Goal: Transaction & Acquisition: Purchase product/service

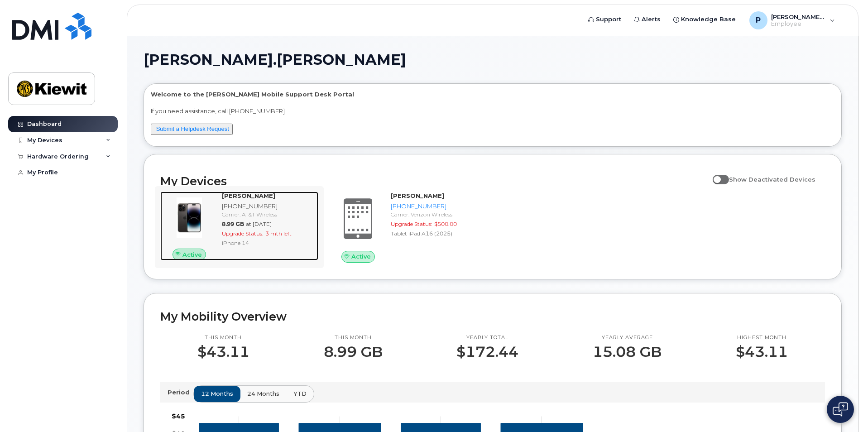
click at [272, 240] on div "iPhone 14" at bounding box center [268, 243] width 93 height 8
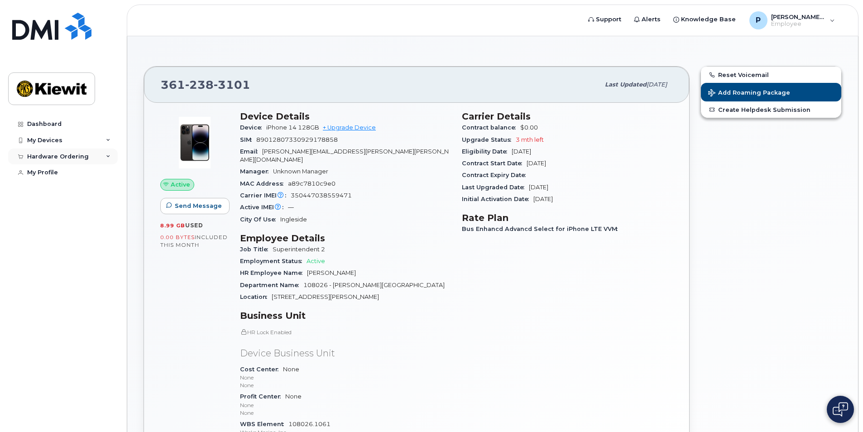
click at [91, 158] on div "Hardware Ordering" at bounding box center [63, 156] width 110 height 16
drag, startPoint x: 515, startPoint y: 140, endPoint x: 565, endPoint y: 141, distance: 49.8
click at [565, 141] on div "Upgrade Status 3 mth left" at bounding box center [567, 140] width 211 height 12
drag, startPoint x: 565, startPoint y: 141, endPoint x: 611, endPoint y: 206, distance: 80.0
click at [611, 206] on div "Carrier Details Contract balance $0.00 Upgrade Status 3 mth left Eligibility Da…" at bounding box center [567, 281] width 222 height 353
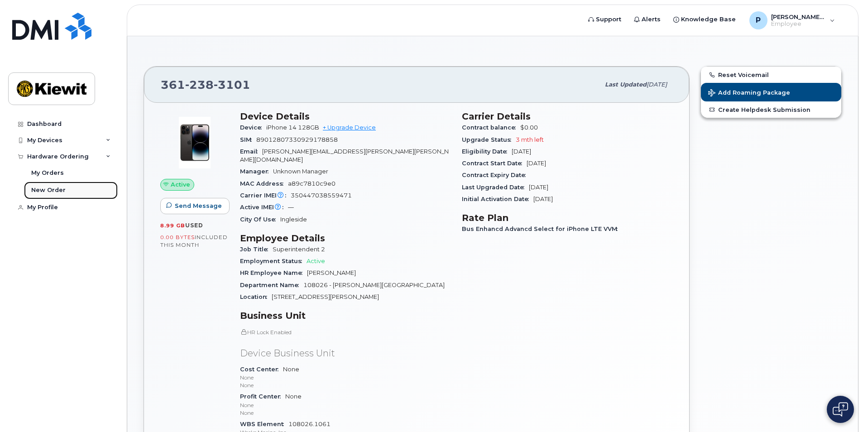
click at [55, 188] on div "New Order" at bounding box center [48, 190] width 34 height 8
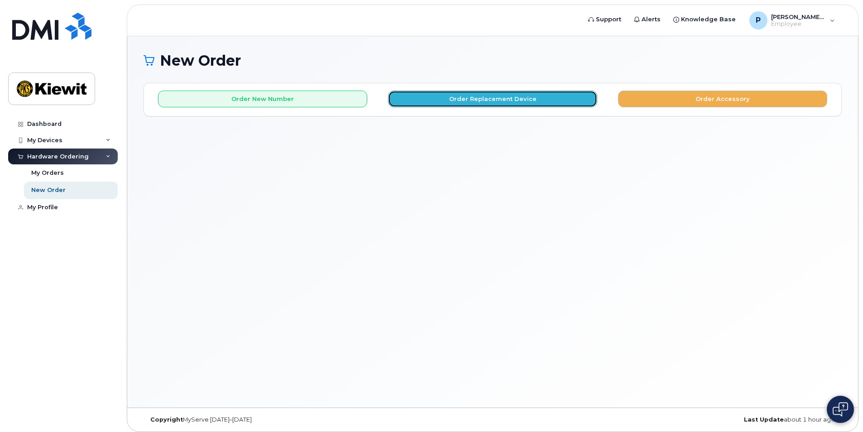
click at [463, 103] on button "Order Replacement Device" at bounding box center [492, 99] width 209 height 17
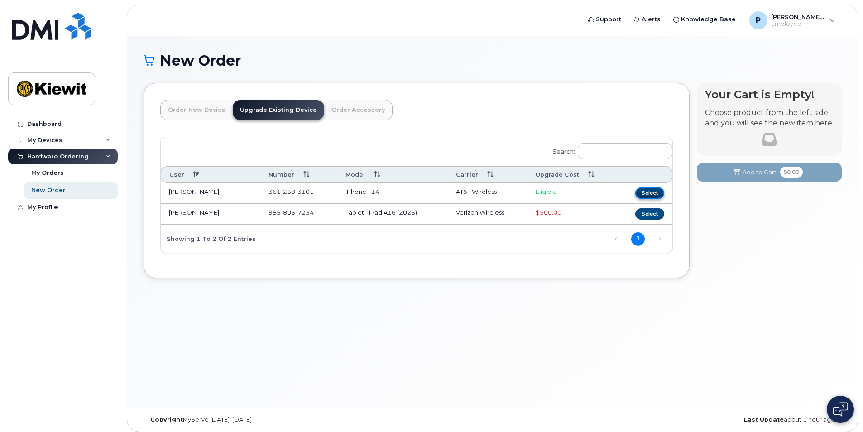
click at [647, 189] on button "Select" at bounding box center [649, 192] width 29 height 11
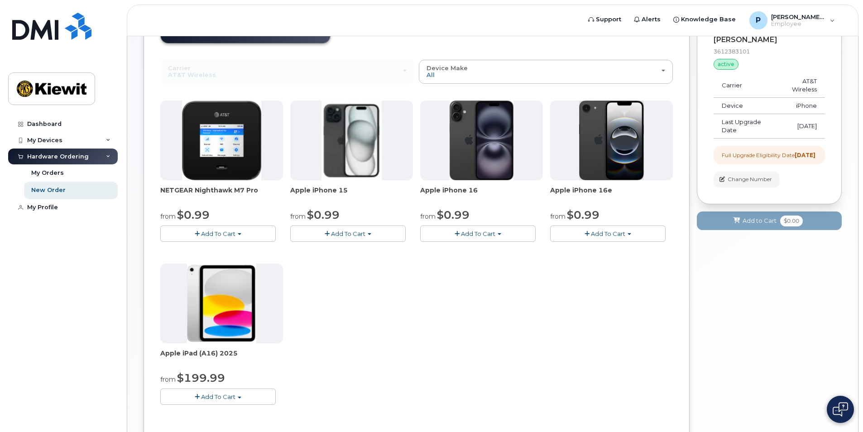
scroll to position [70, 0]
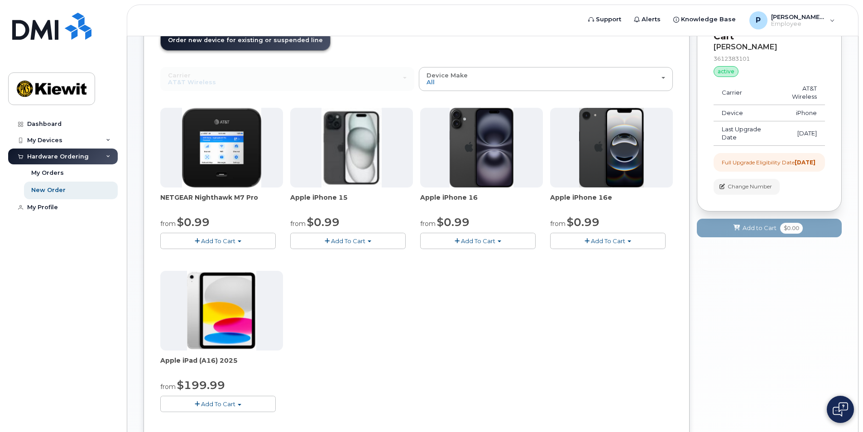
click at [500, 239] on button "Add To Cart" at bounding box center [477, 241] width 115 height 16
click at [479, 256] on link "$0.99 - 2 Year Upgrade (128GB)" at bounding box center [479, 257] width 114 height 11
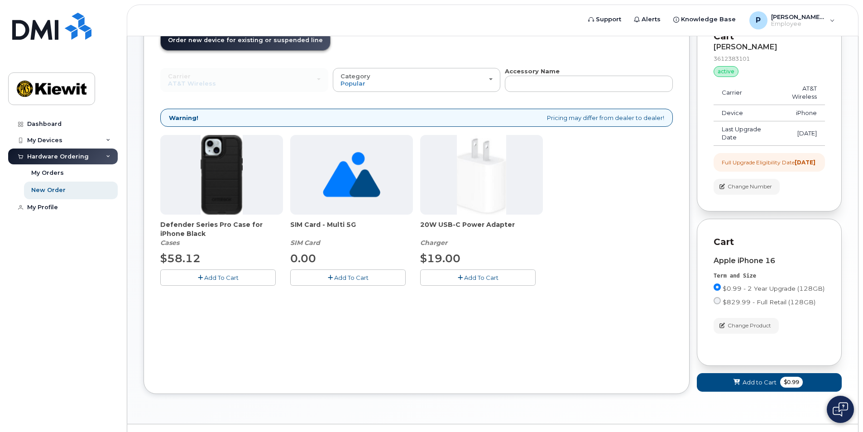
click at [214, 276] on span "Add To Cart" at bounding box center [221, 277] width 34 height 7
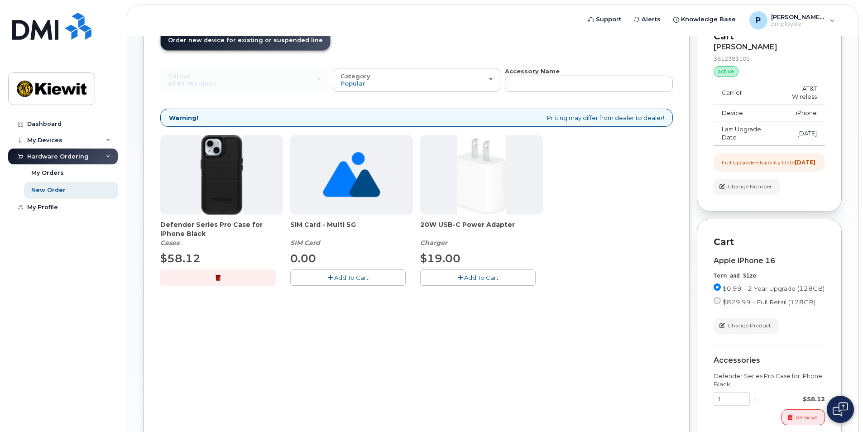
click at [469, 269] on div "20W USB-C Power Adapter Charger $19.00 Add To Cart" at bounding box center [481, 210] width 123 height 150
click at [496, 277] on span "Add To Cart" at bounding box center [481, 277] width 34 height 7
click at [364, 284] on button "Add To Cart" at bounding box center [347, 277] width 115 height 16
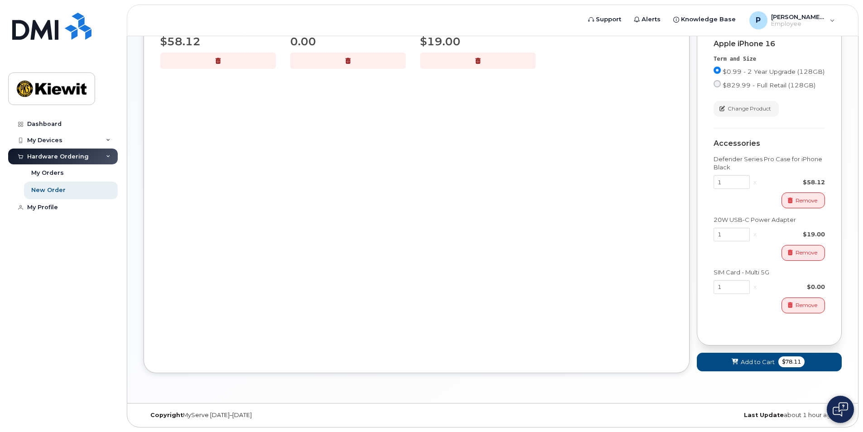
scroll to position [292, 0]
click at [772, 362] on span "Add to Cart" at bounding box center [758, 362] width 34 height 9
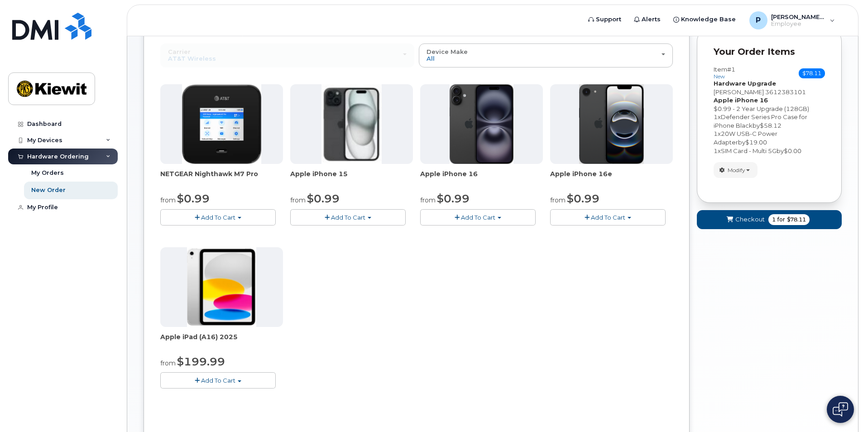
scroll to position [0, 0]
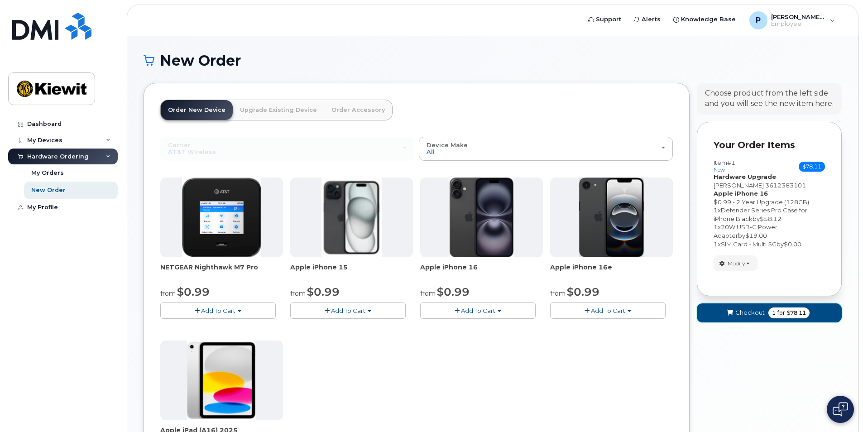
click at [769, 316] on span "1 for $78.11" at bounding box center [788, 312] width 41 height 11
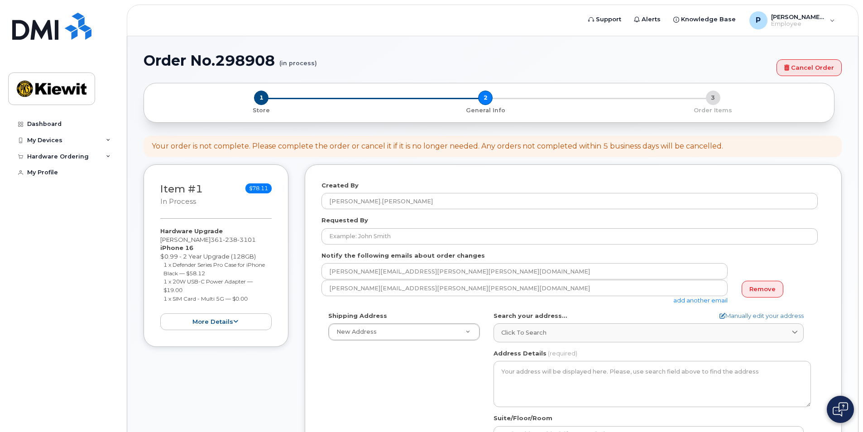
select select
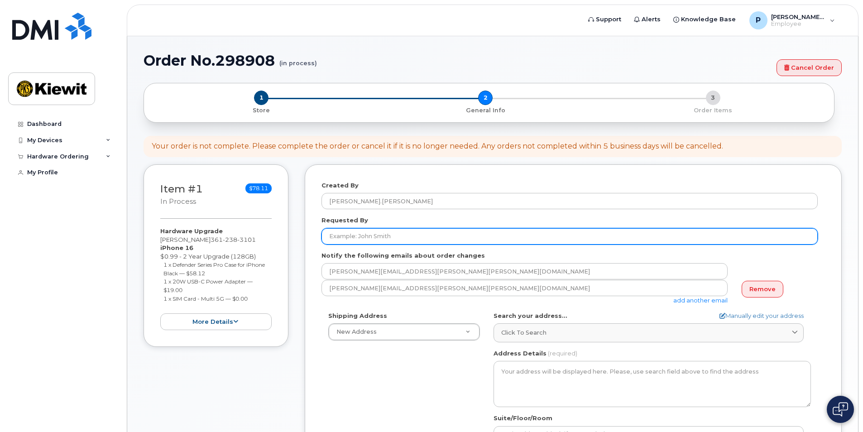
click at [372, 234] on input "Requested By" at bounding box center [569, 236] width 496 height 16
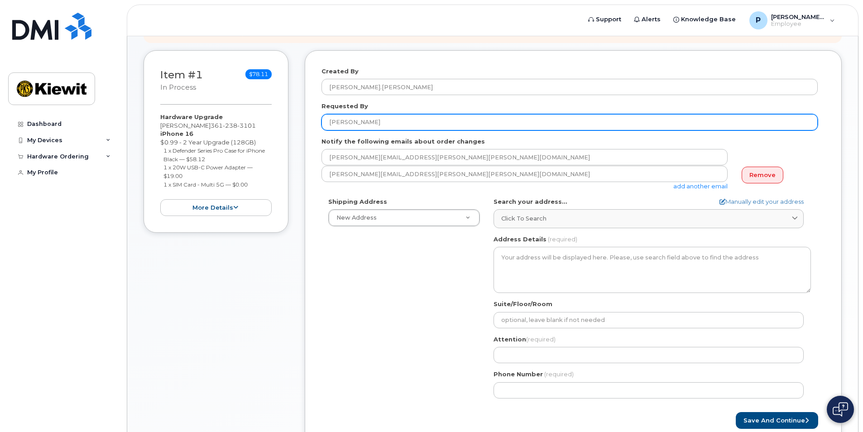
scroll to position [122, 0]
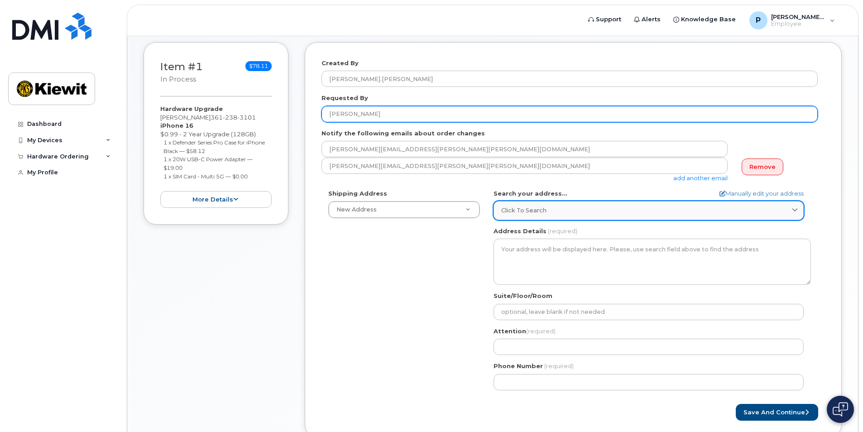
type input "[PERSON_NAME]"
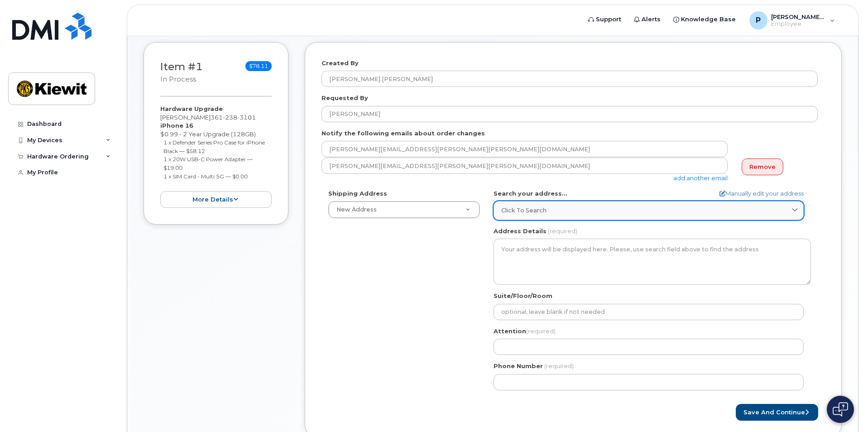
click at [559, 210] on div "Click to search" at bounding box center [648, 210] width 295 height 9
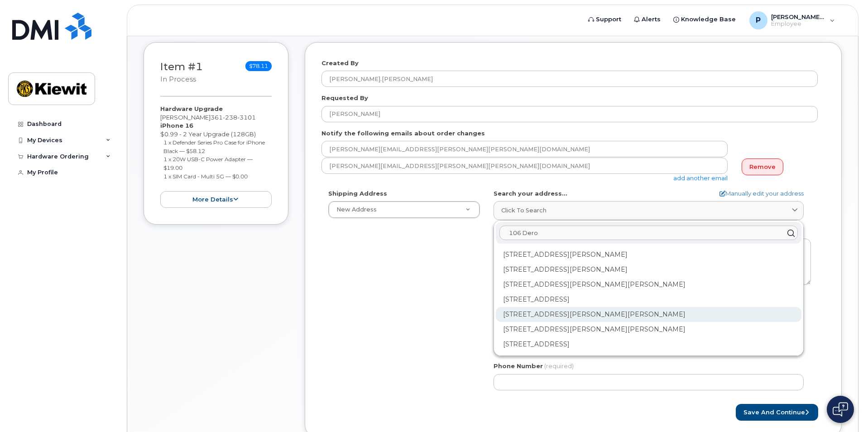
type input "106 Dero"
click at [592, 313] on div "106 Deroche Ave Bourg LA 70343-3704" at bounding box center [649, 314] width 306 height 15
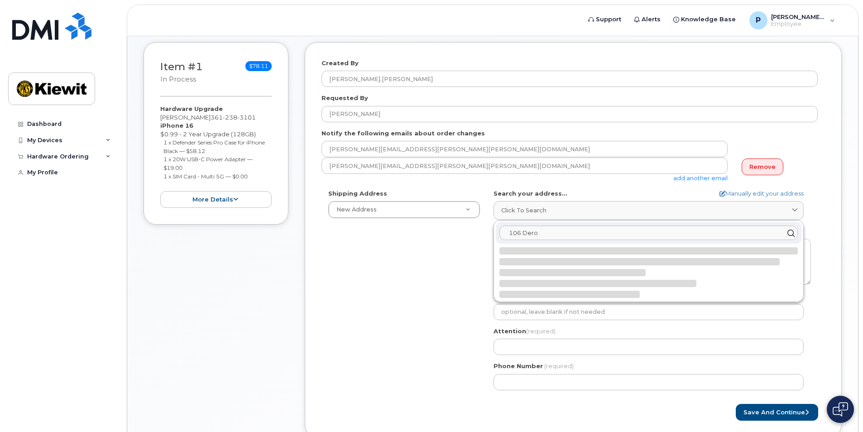
select select
type textarea "106 Deroche Ave BOURG LA 70343-3704 UNITED STATES"
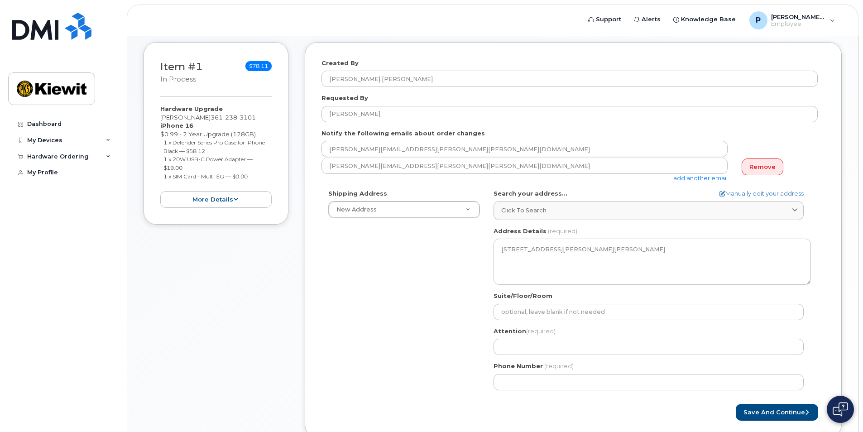
scroll to position [186, 0]
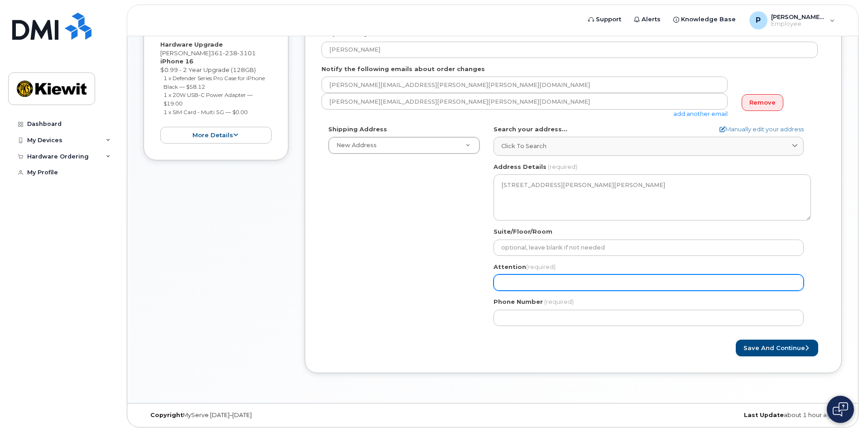
click at [612, 289] on input "Attention (required)" at bounding box center [648, 282] width 310 height 16
select select
type input "P"
select select
type input "Pa"
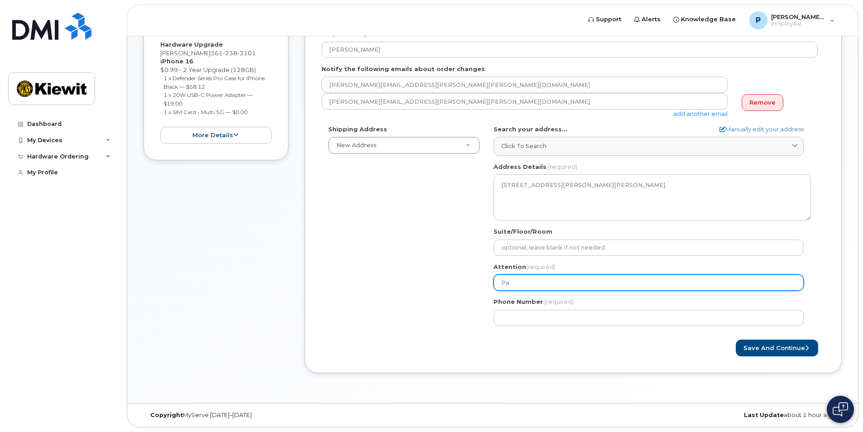
select select
type input "Pat"
select select
type input "Patr"
select select
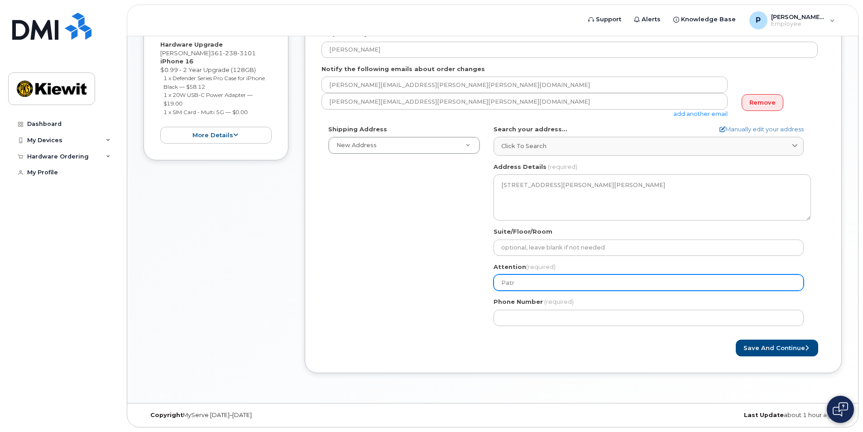
type input "Patri"
select select
type input "Patric"
select select
type input "Patrick"
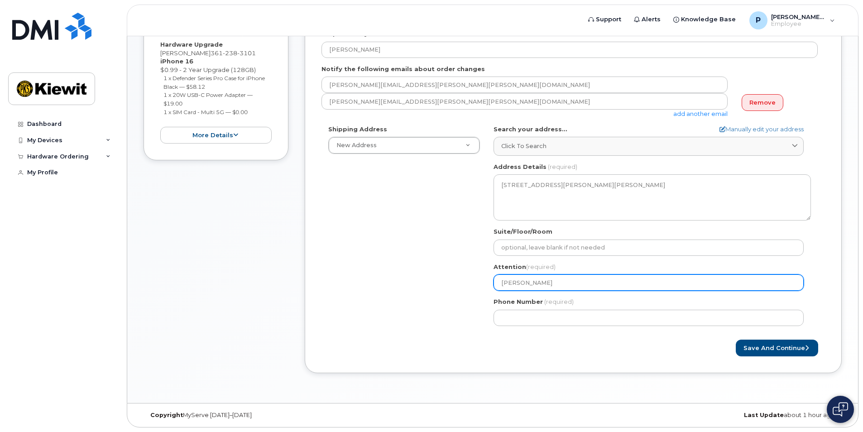
select select
type input "Patrick M"
select select
type input "Patrick Mc"
select select
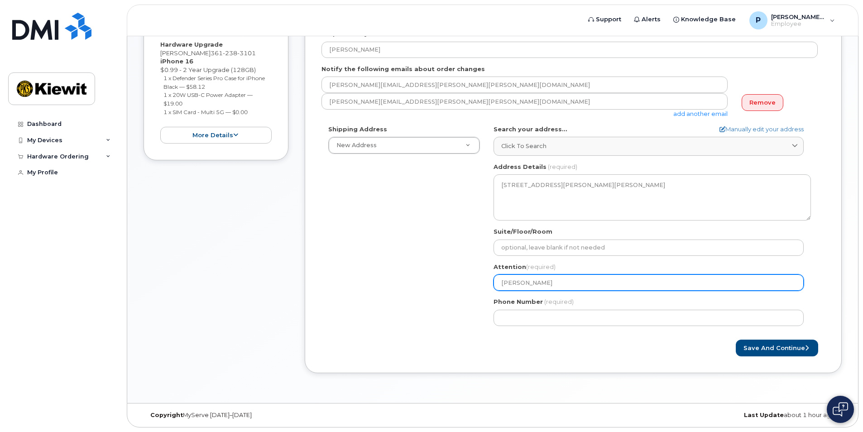
type input "Patrick McD"
select select
type input "Patrick McDo"
select select
type input "Patrick McDow"
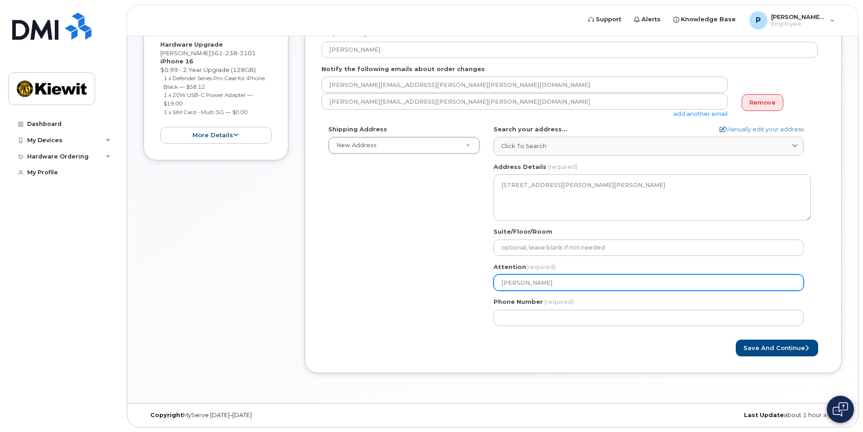
select select
type input "Patrick McDowe"
select select
type input "Patrick McDowel"
select select
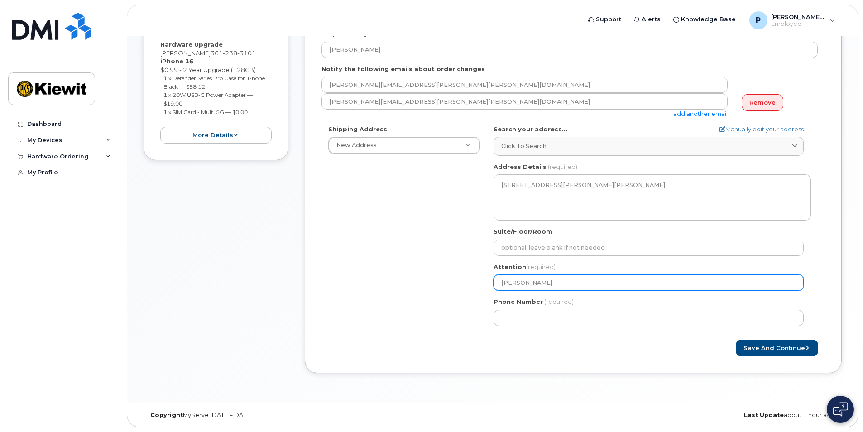
type input "[PERSON_NAME]"
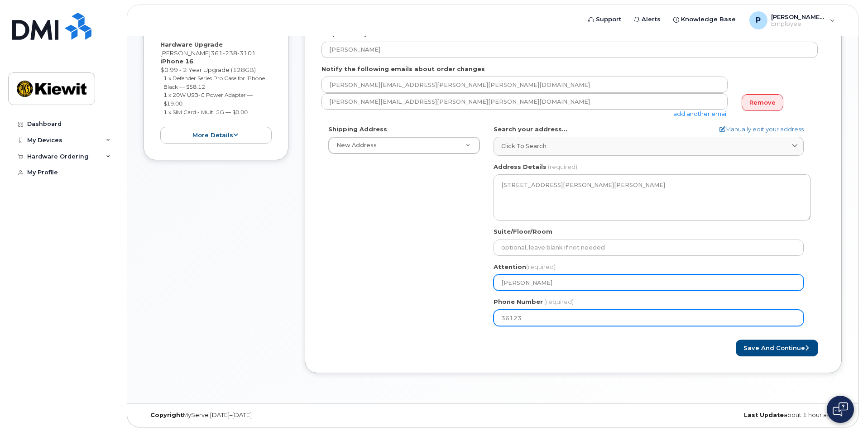
click at [736, 340] on button "Save and Continue" at bounding box center [777, 348] width 82 height 17
type input "361238"
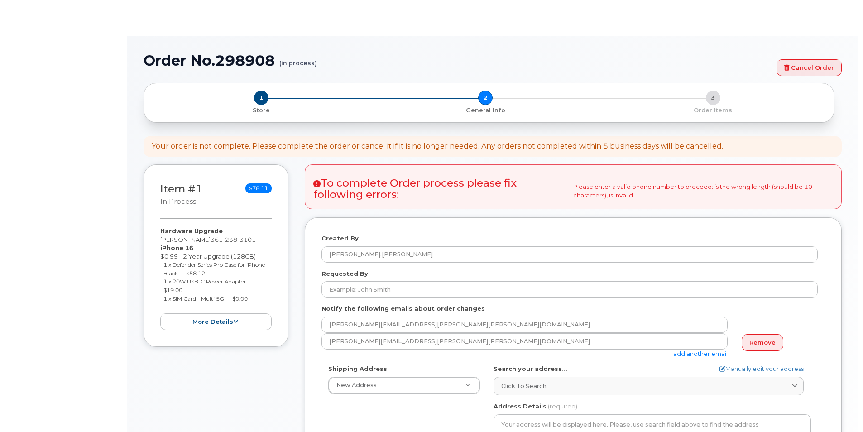
select select
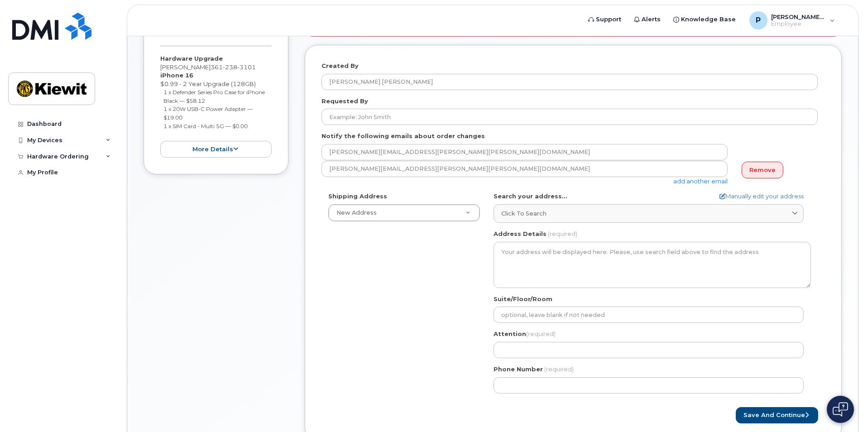
scroll to position [239, 0]
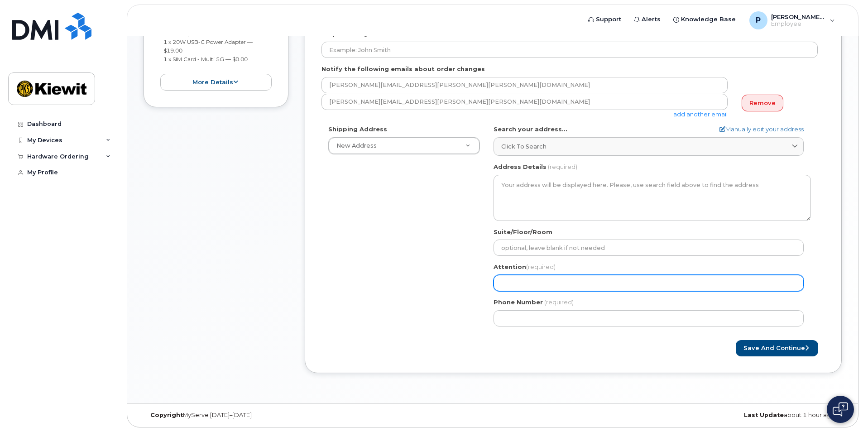
drag, startPoint x: 576, startPoint y: 282, endPoint x: 563, endPoint y: 238, distance: 46.3
click at [576, 282] on input "Attention (required)" at bounding box center [648, 283] width 310 height 16
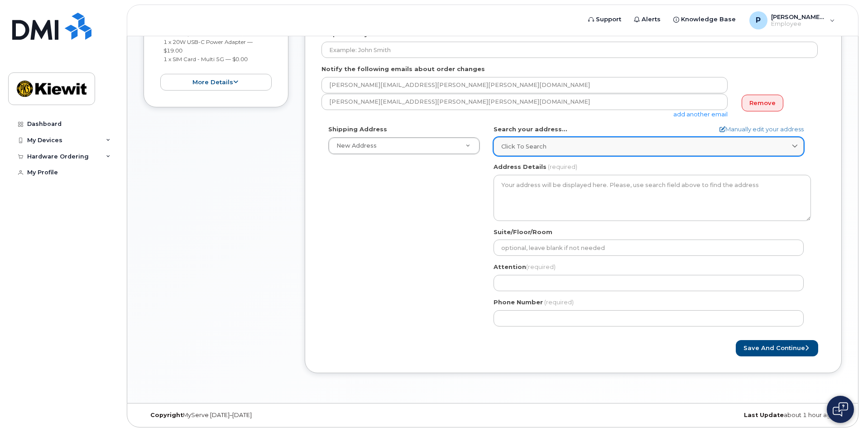
click at [548, 150] on div "Click to search" at bounding box center [648, 146] width 295 height 9
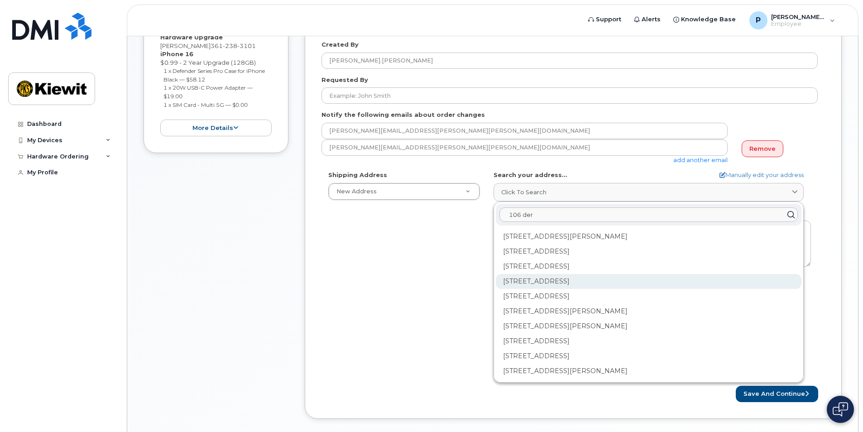
scroll to position [191, 0]
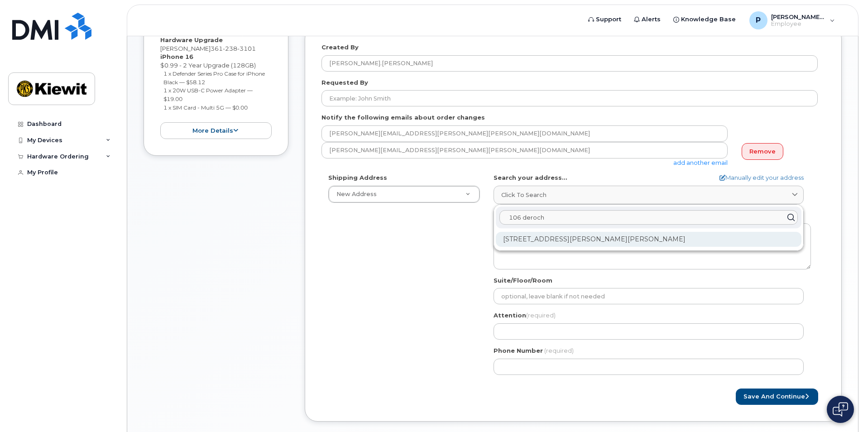
type input "106 deroch"
click at [571, 238] on div "106 Deroche Ave Bourg LA 70343-3704" at bounding box center [649, 239] width 306 height 15
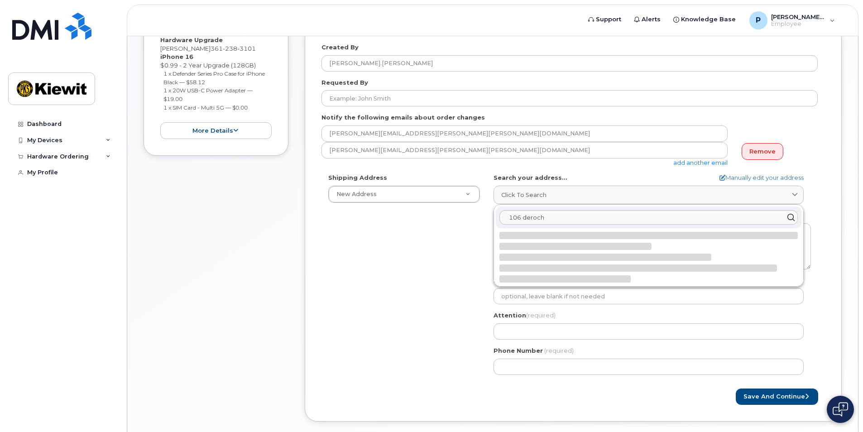
select select
type textarea "106 Deroche Ave BOURG LA 70343-3704 UNITED STATES"
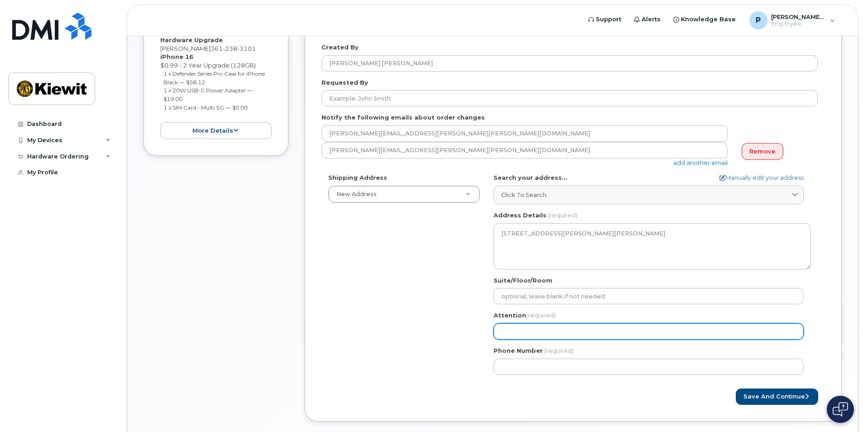
click at [557, 334] on input "Attention (required)" at bounding box center [648, 331] width 310 height 16
type input "[PERSON_NAME]"
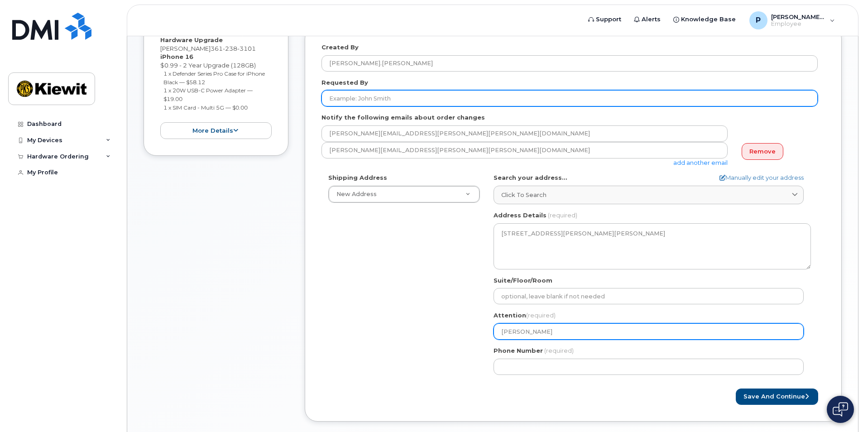
type input "[PERSON_NAME]"
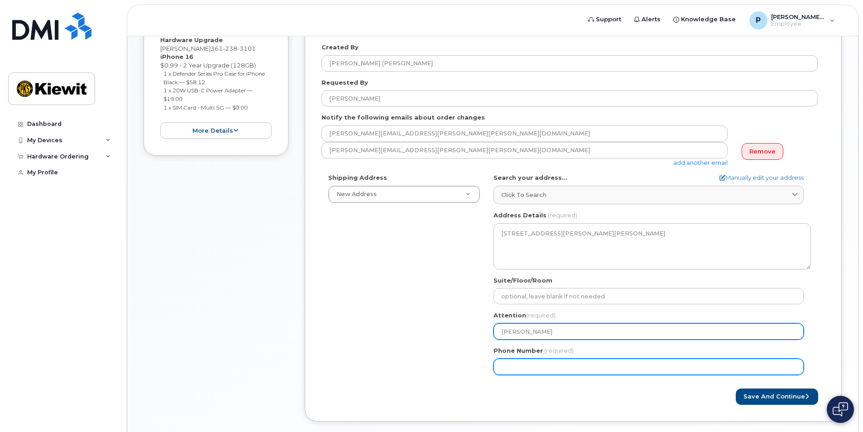
type input "36123"
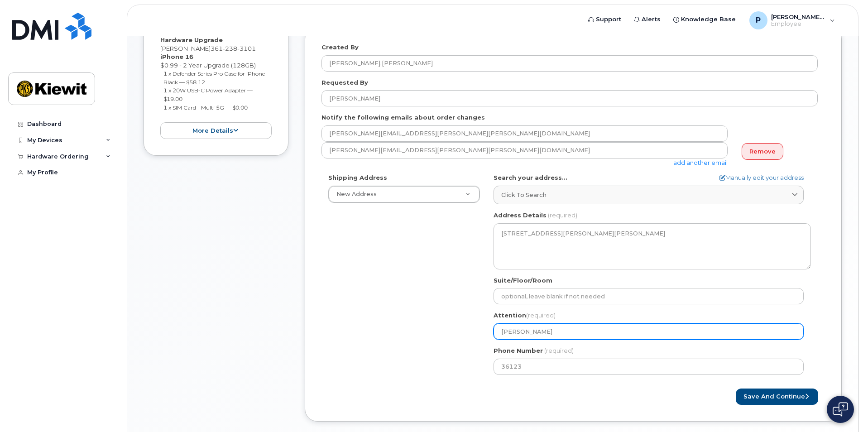
select select
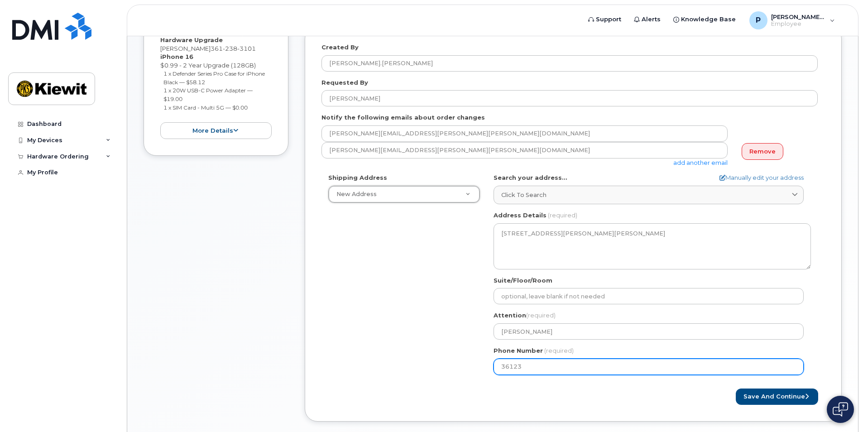
click at [534, 367] on input "36123" at bounding box center [648, 367] width 310 height 16
type input "361238310"
select select
type input "3612383101"
click at [363, 299] on div "Shipping Address New Address New Address LA Bourg Search your address... Manual…" at bounding box center [569, 277] width 496 height 208
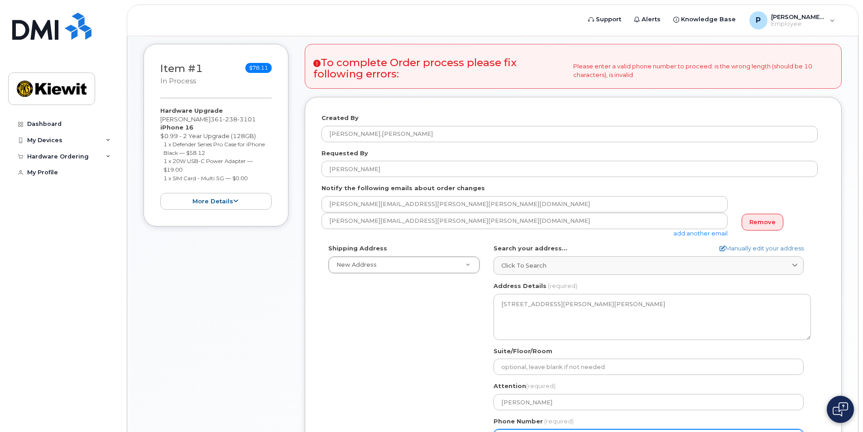
scroll to position [239, 0]
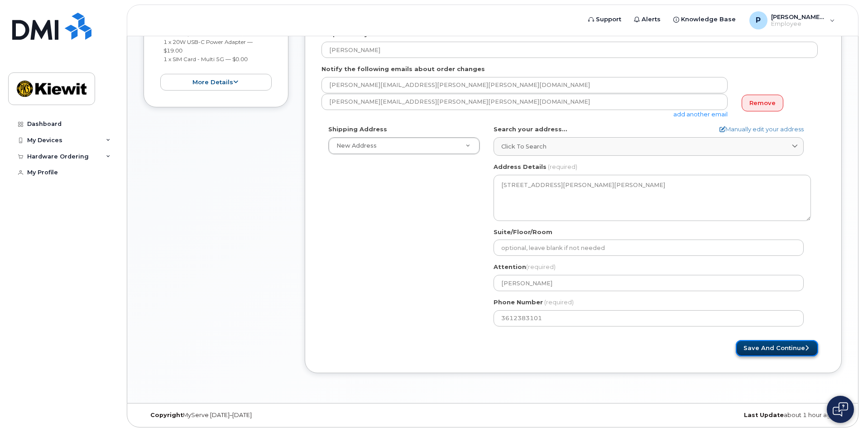
click at [763, 343] on button "Save and Continue" at bounding box center [777, 348] width 82 height 17
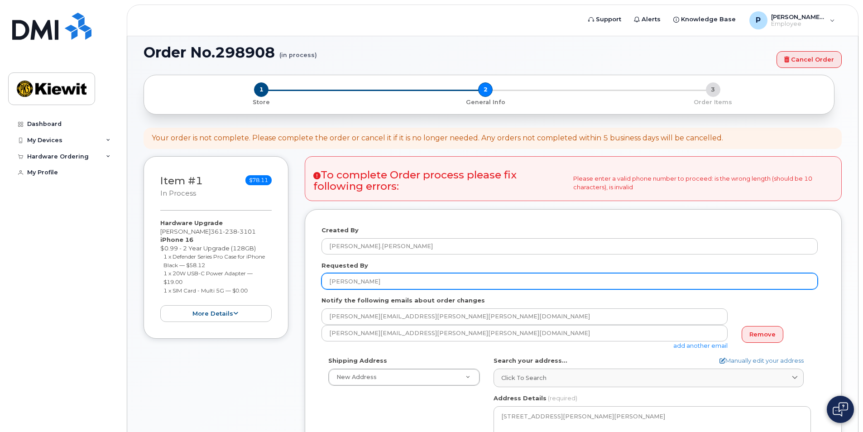
scroll to position [7, 0]
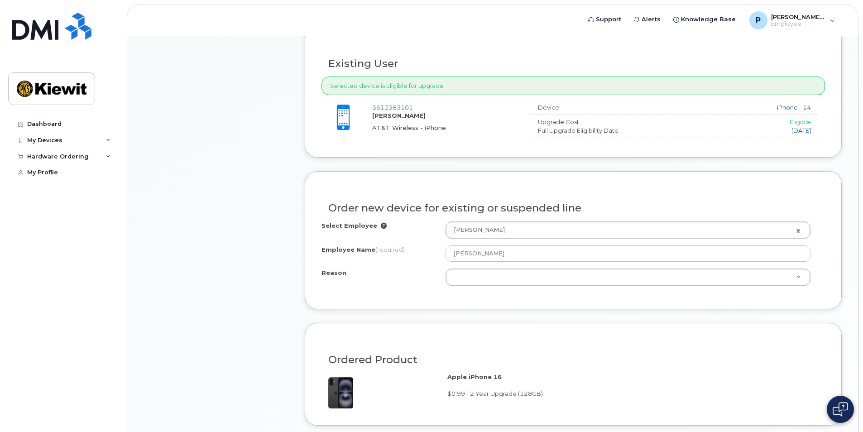
scroll to position [325, 0]
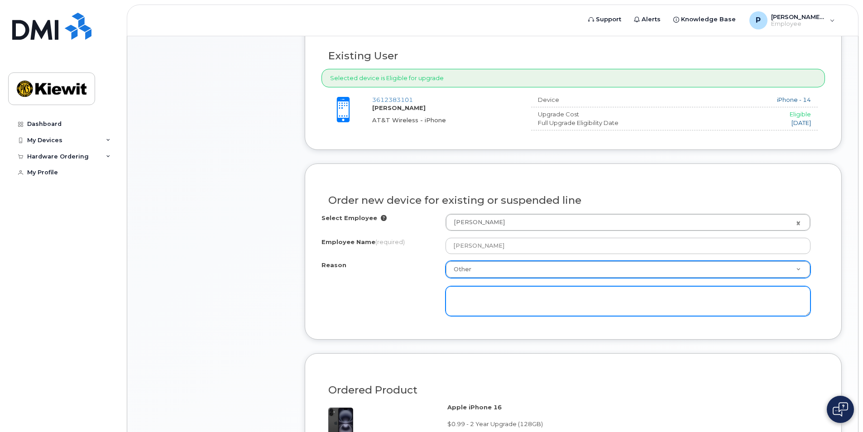
click at [495, 299] on textarea at bounding box center [627, 301] width 365 height 30
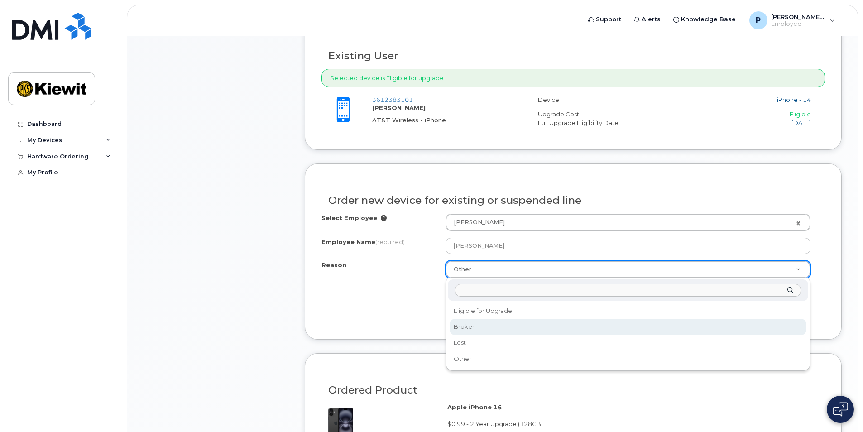
select select "broken"
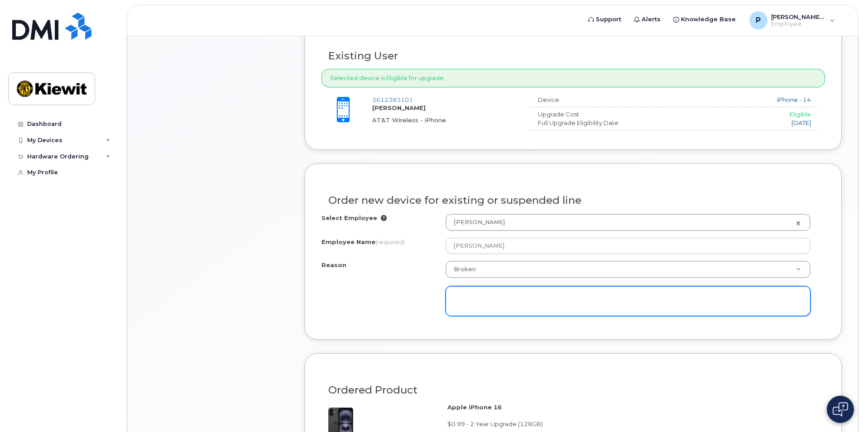
click at [481, 290] on textarea at bounding box center [627, 301] width 365 height 30
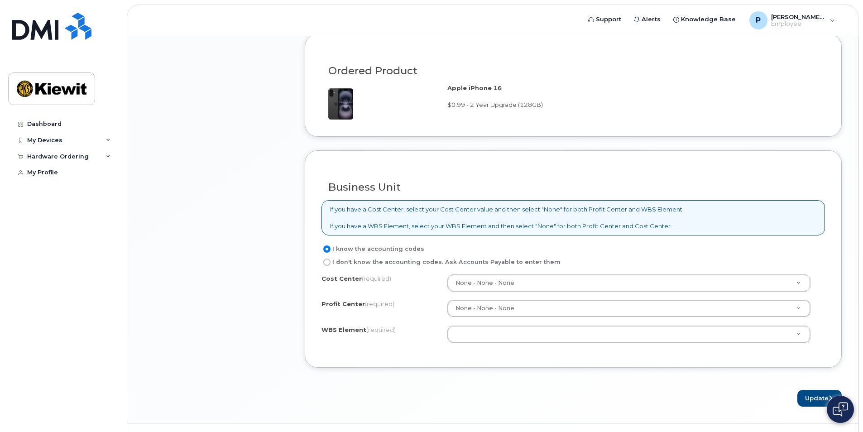
scroll to position [664, 0]
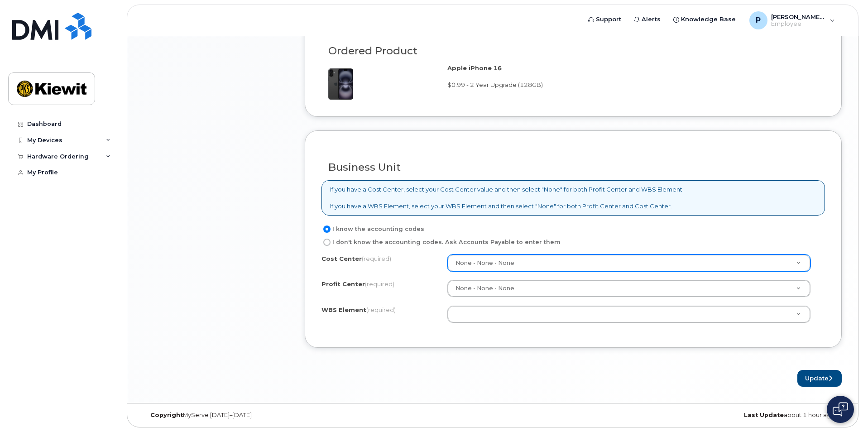
type textarea "Not charging properly, and speaker phone went out"
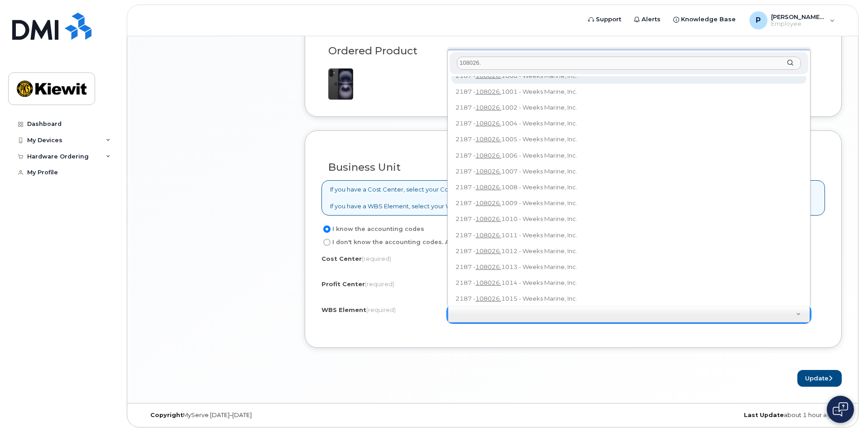
scroll to position [0, 0]
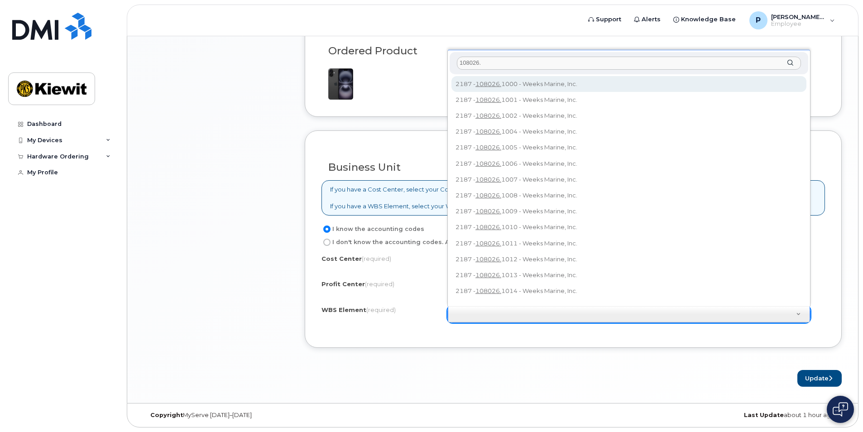
click at [526, 61] on input "108026." at bounding box center [629, 63] width 344 height 13
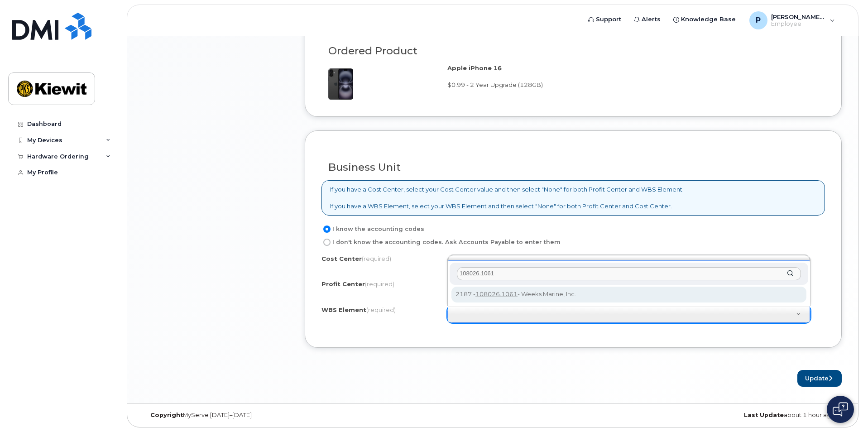
type input "108026.1061"
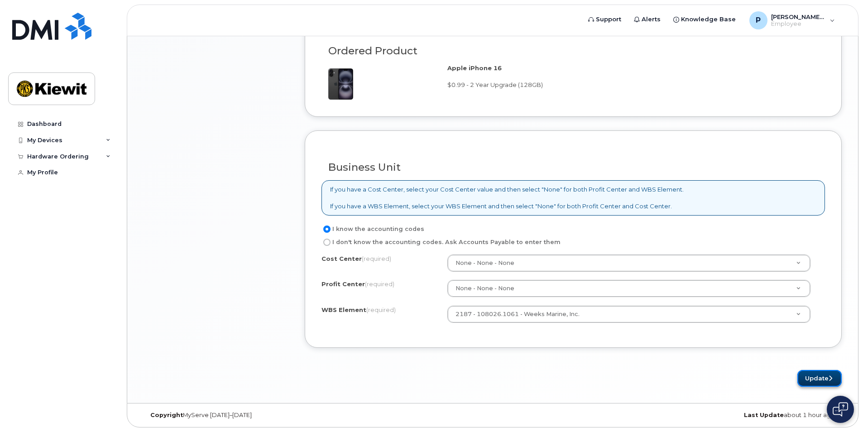
click at [820, 383] on button "Update" at bounding box center [819, 378] width 44 height 17
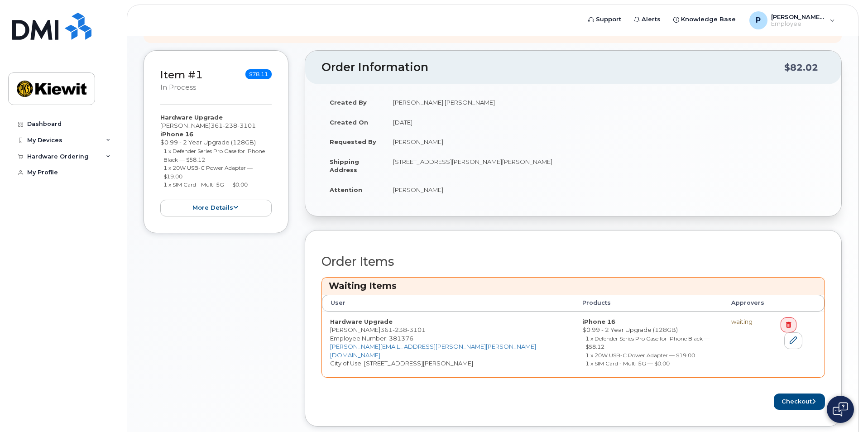
scroll to position [198, 0]
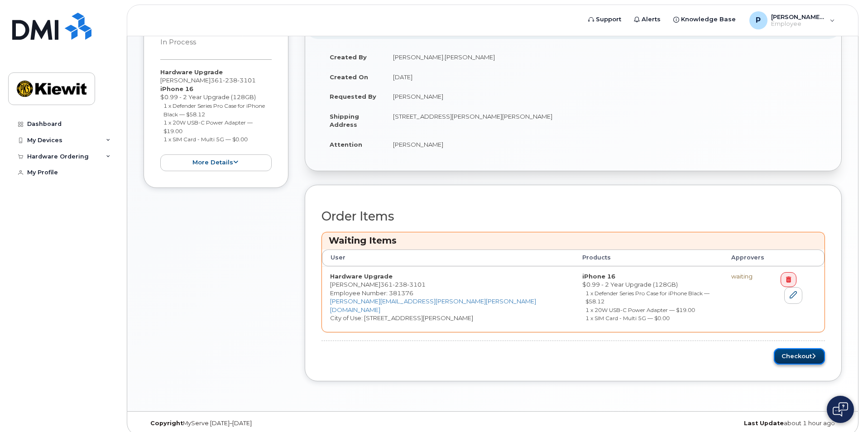
click at [784, 348] on button "Checkout" at bounding box center [799, 356] width 51 height 17
